Goal: Task Accomplishment & Management: Use online tool/utility

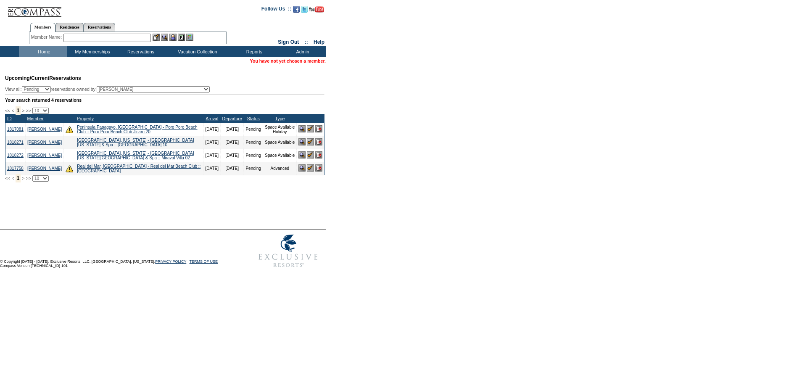
click at [308, 171] on img at bounding box center [310, 167] width 7 height 7
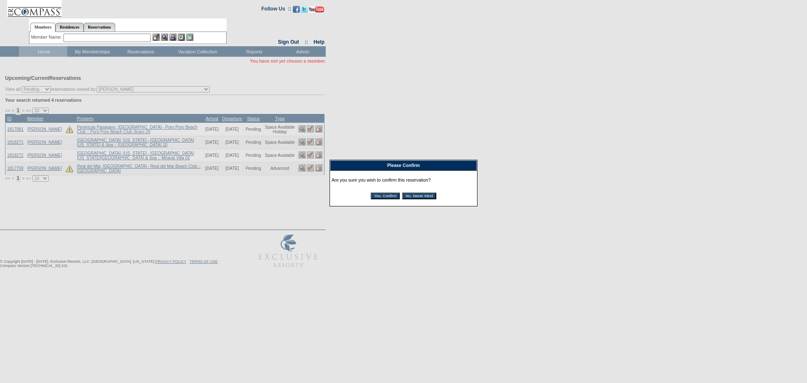
click at [372, 194] on input "Yes, Confirm" at bounding box center [385, 195] width 29 height 7
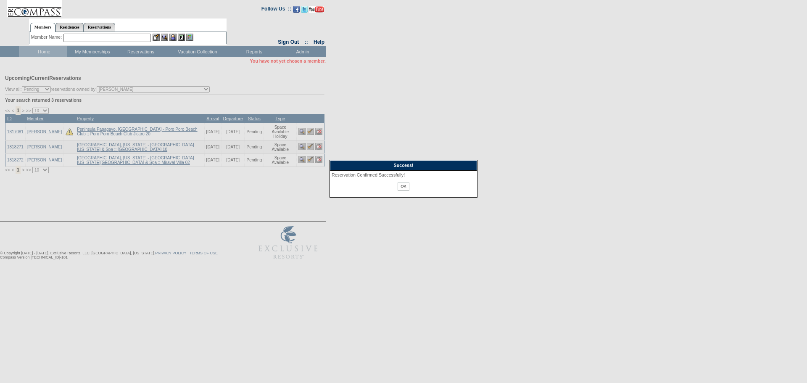
click at [408, 184] on input "OK" at bounding box center [402, 186] width 11 height 8
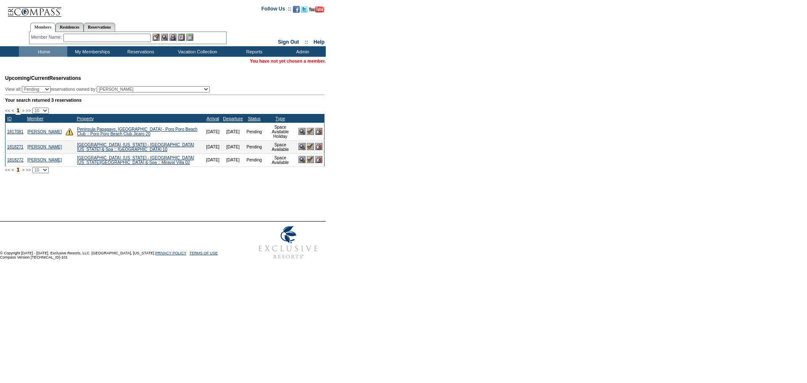
click at [405, 184] on form "Follow Us ::" at bounding box center [403, 131] width 807 height 263
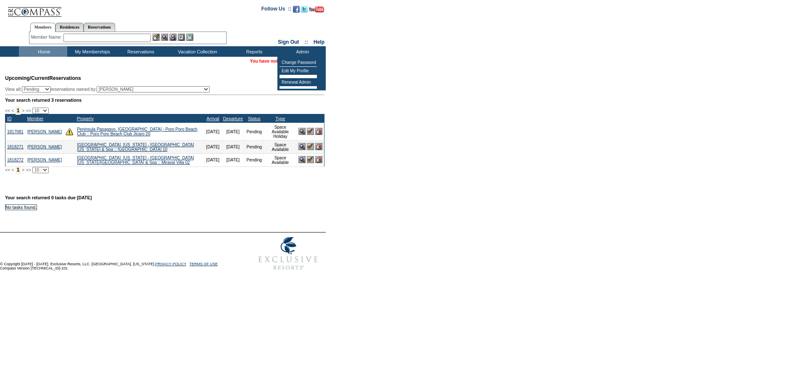
click at [293, 85] on td "Renewal Admin" at bounding box center [297, 82] width 37 height 8
